Goal: Transaction & Acquisition: Download file/media

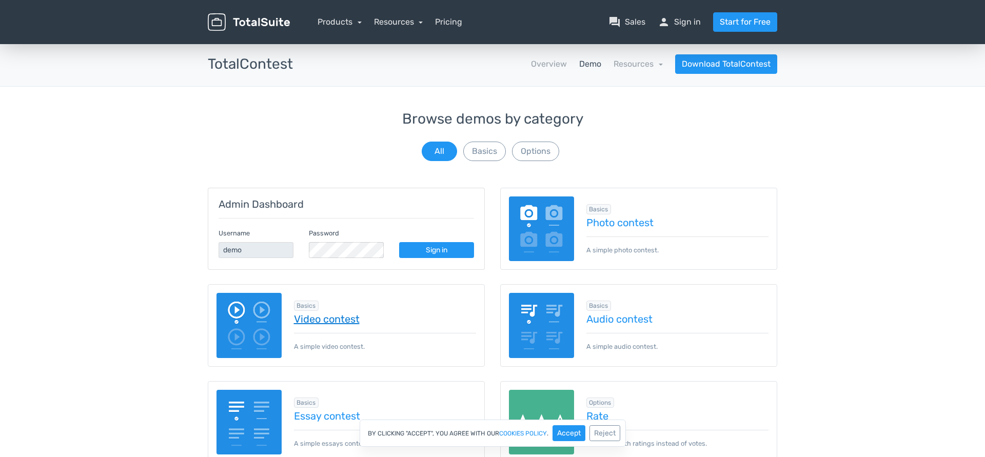
click at [322, 318] on link "Video contest" at bounding box center [385, 318] width 183 height 11
click at [737, 65] on link "Download TotalContest" at bounding box center [726, 63] width 102 height 19
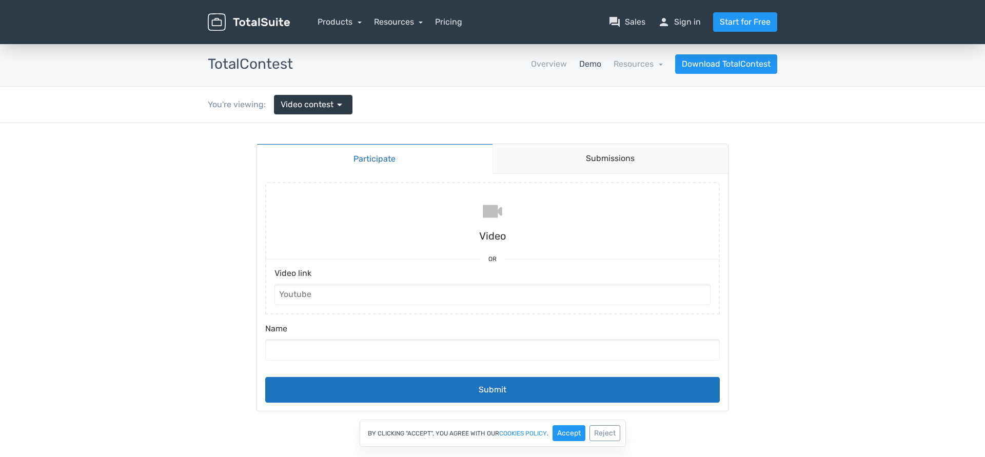
click at [493, 212] on input "file" at bounding box center [492, 220] width 463 height 77
click at [626, 156] on link "Submissions" at bounding box center [610, 159] width 236 height 30
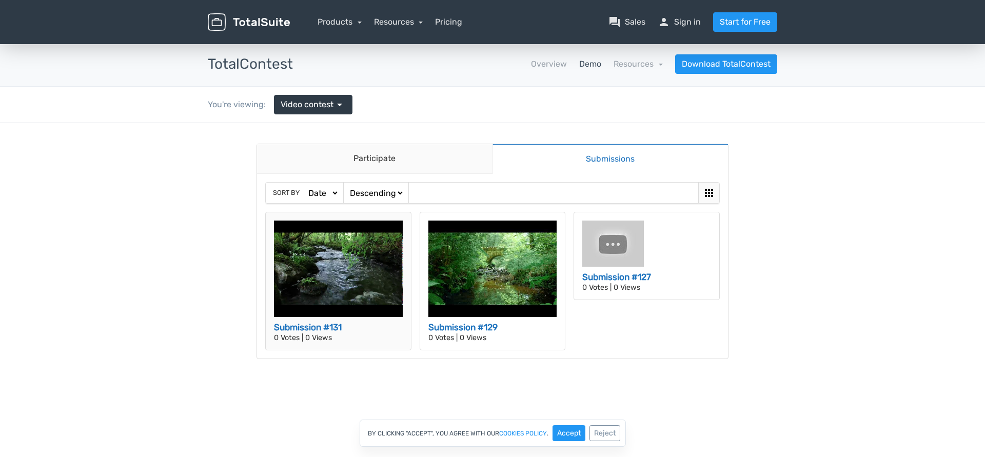
click at [341, 277] on img at bounding box center [338, 269] width 129 height 96
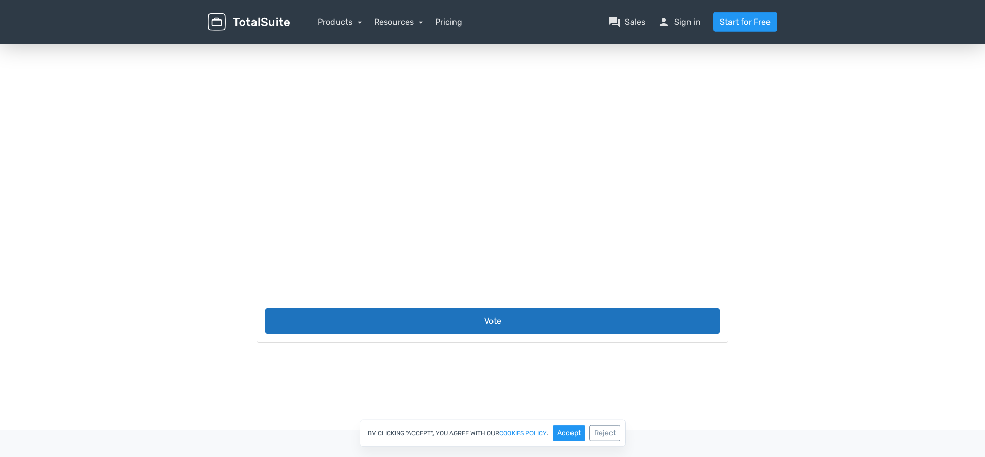
scroll to position [157, 0]
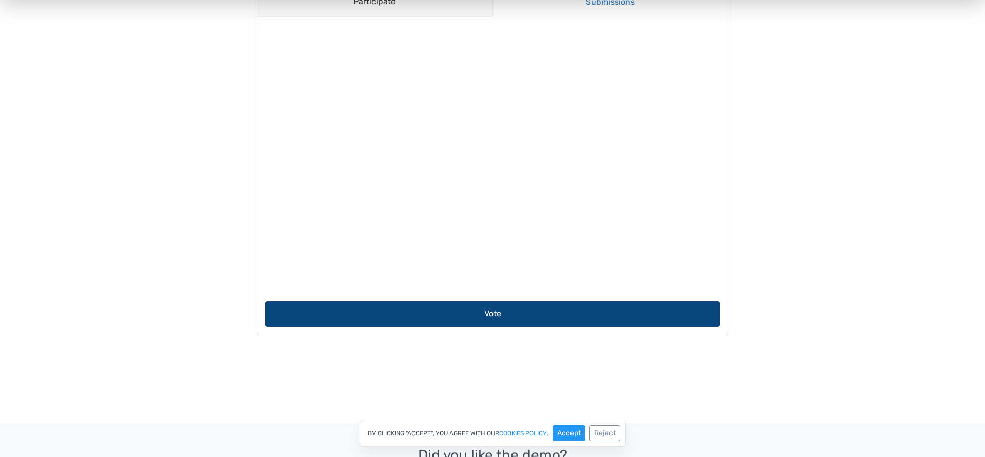
click at [440, 314] on button "Vote" at bounding box center [492, 314] width 454 height 26
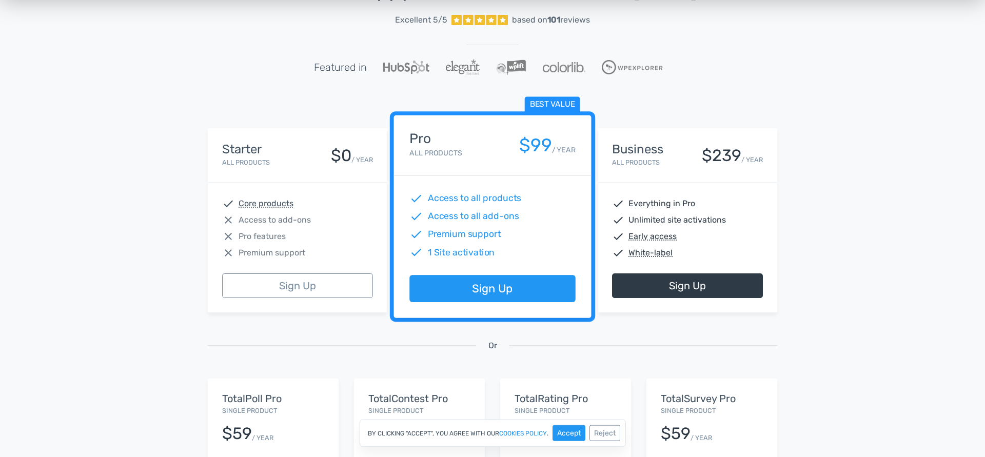
scroll to position [52, 0]
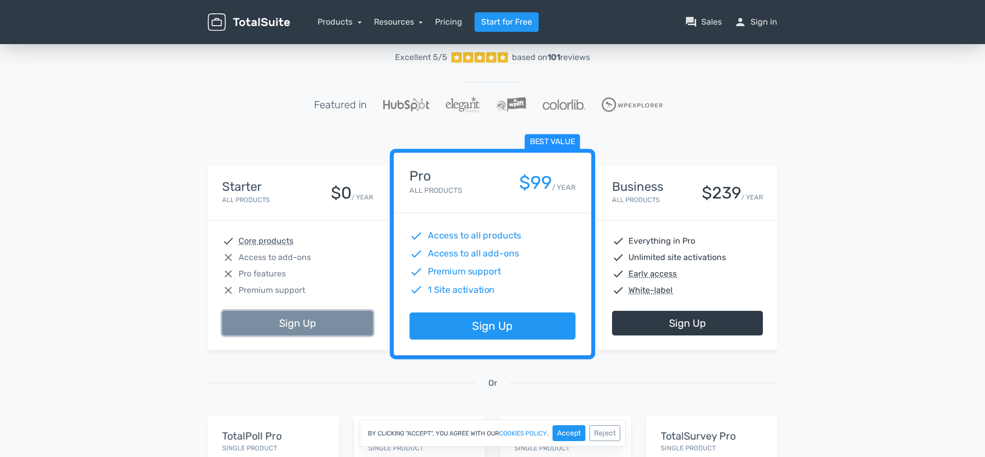
click at [287, 326] on link "Sign Up" at bounding box center [297, 323] width 151 height 25
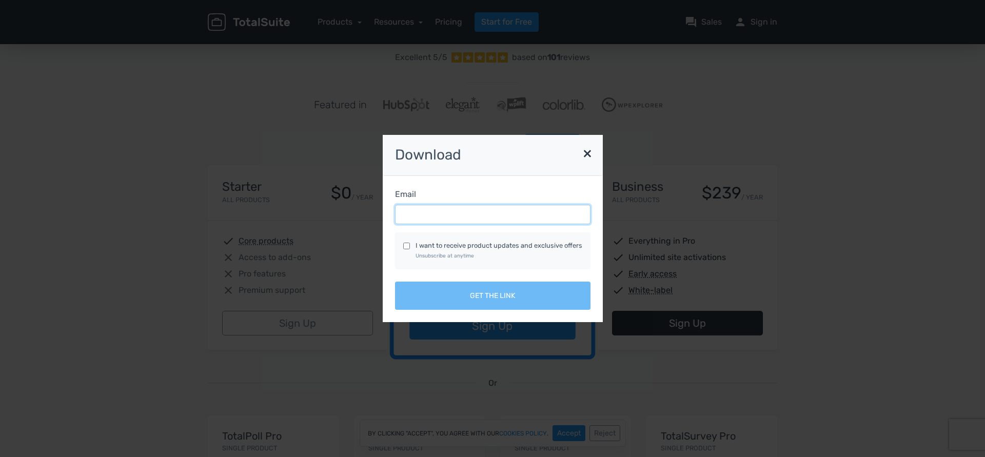
click at [431, 215] on input "Email" at bounding box center [492, 214] width 195 height 19
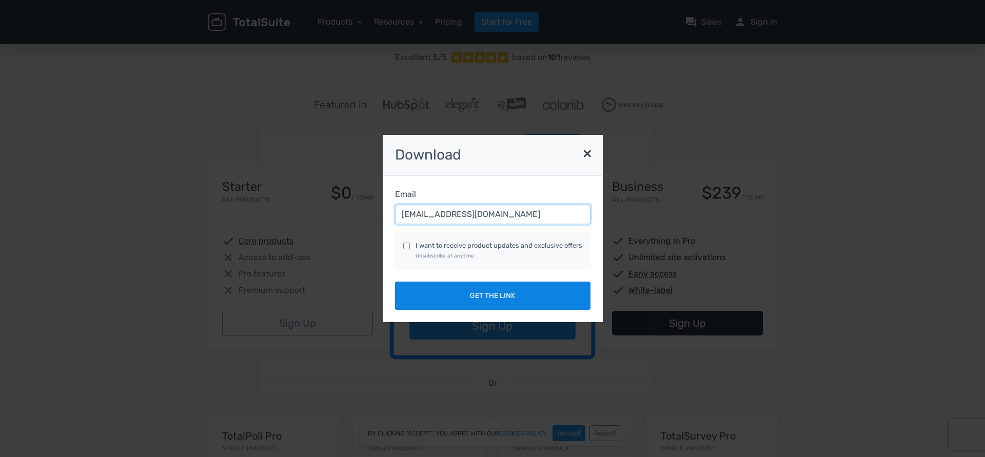
type input "[EMAIL_ADDRESS][DOMAIN_NAME]"
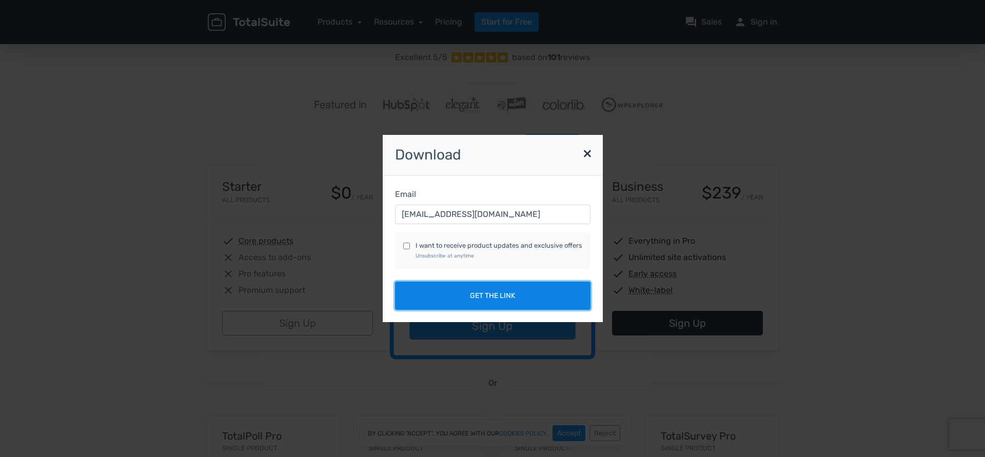
click at [531, 299] on button "Get the link" at bounding box center [492, 296] width 195 height 28
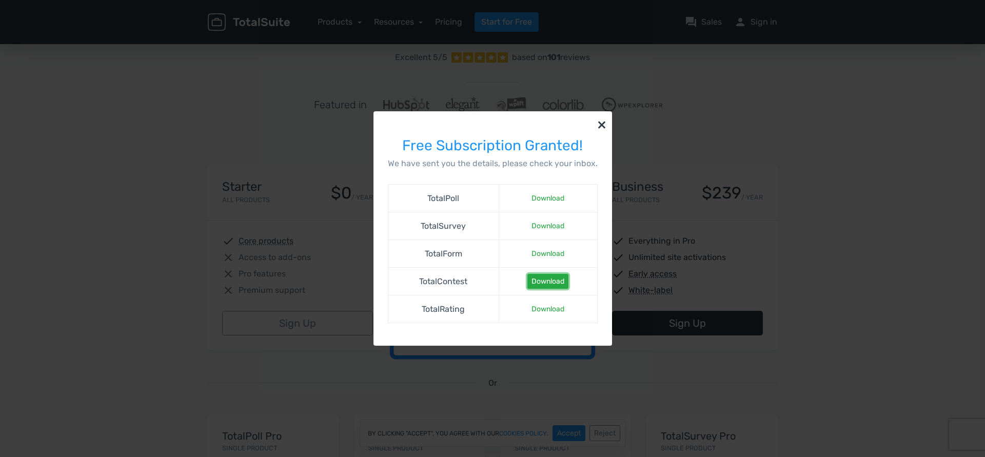
click at [544, 281] on link "Download" at bounding box center [547, 281] width 41 height 15
drag, startPoint x: 423, startPoint y: 227, endPoint x: 476, endPoint y: 225, distance: 52.8
click at [476, 225] on td "TotalSurvey" at bounding box center [443, 226] width 111 height 28
copy td "TotalSurvey"
click at [545, 225] on link "Download" at bounding box center [547, 225] width 41 height 15
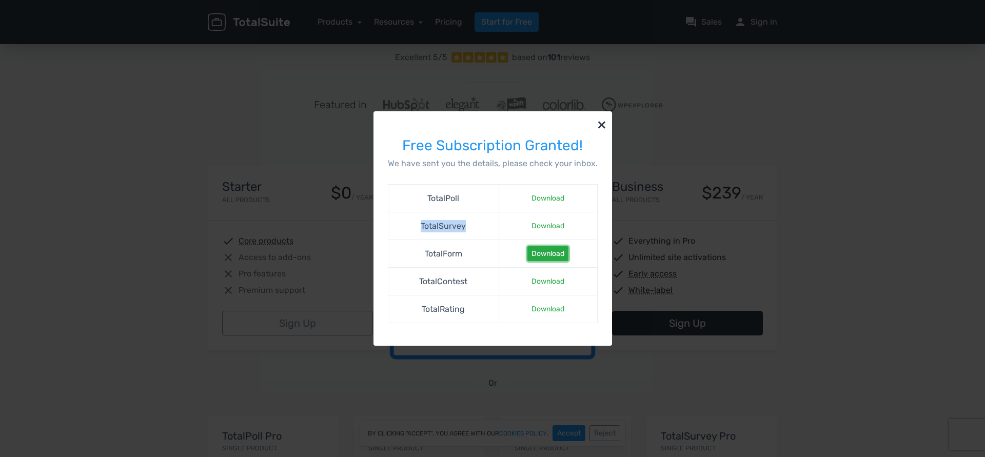
click at [538, 253] on link "Download" at bounding box center [547, 253] width 41 height 15
drag, startPoint x: 441, startPoint y: 308, endPoint x: 475, endPoint y: 311, distance: 34.5
click at [475, 311] on td "TotalRating" at bounding box center [443, 309] width 111 height 28
copy td "Rating"
click at [547, 310] on link "Download" at bounding box center [547, 309] width 41 height 15
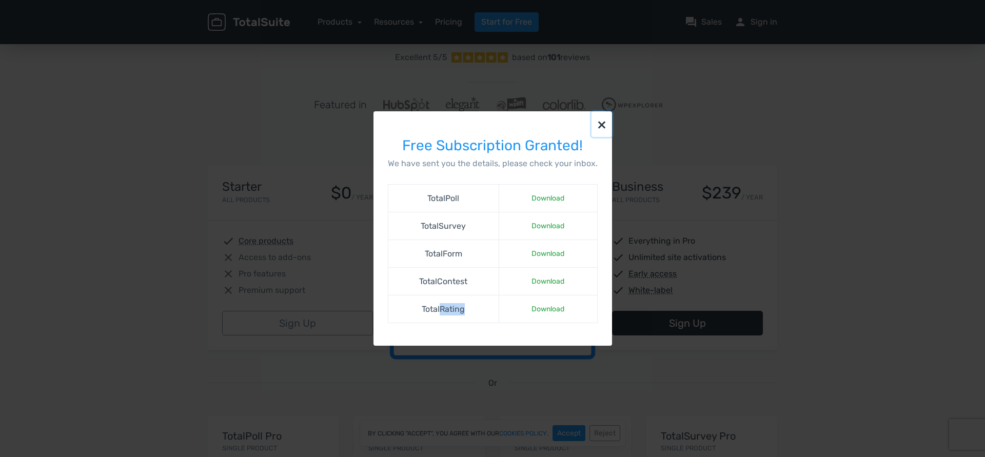
click at [600, 122] on button "×" at bounding box center [601, 124] width 21 height 26
